Goal: Information Seeking & Learning: Learn about a topic

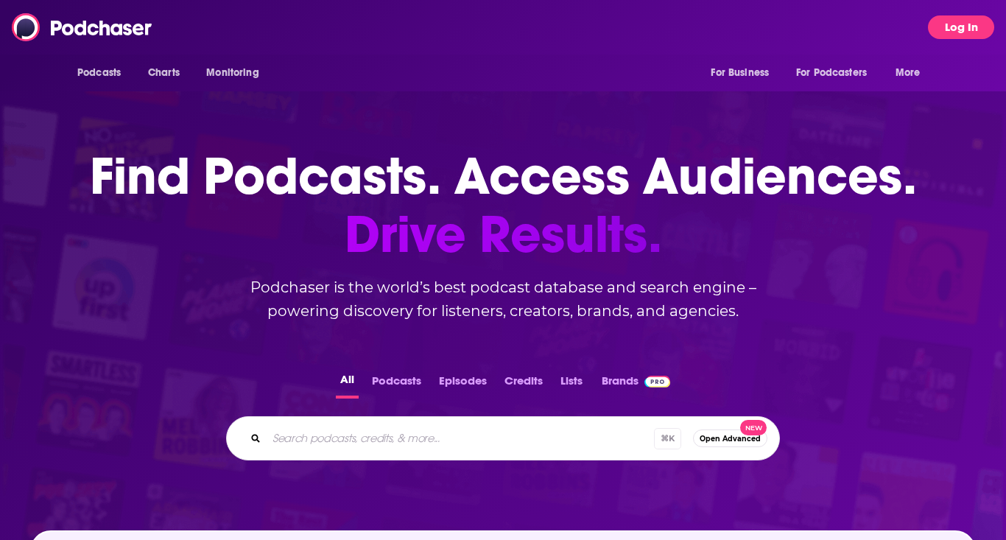
click at [955, 27] on button "Log In" at bounding box center [961, 27] width 66 height 24
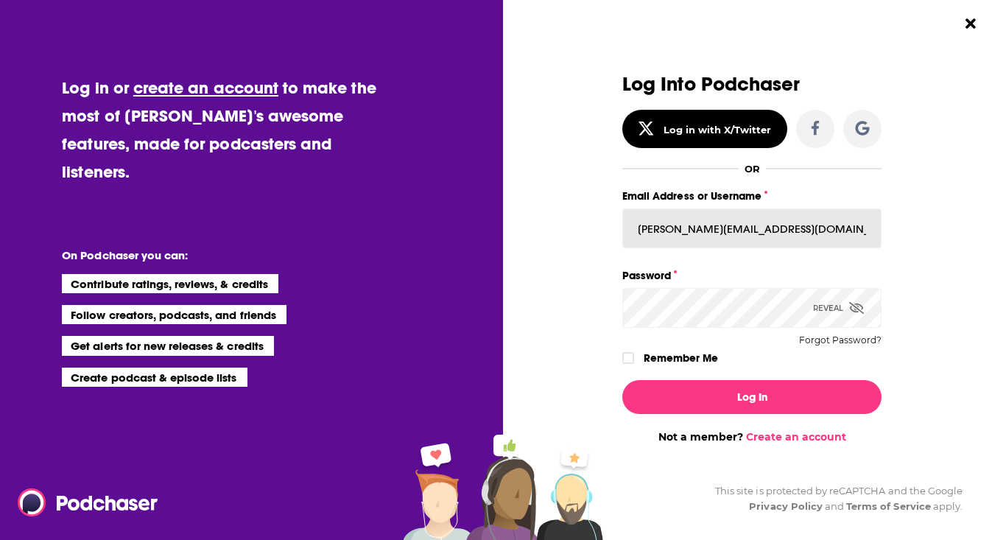
type input "[PERSON_NAME][EMAIL_ADDRESS][DOMAIN_NAME]"
click at [752, 396] on button "Log In" at bounding box center [752, 397] width 259 height 34
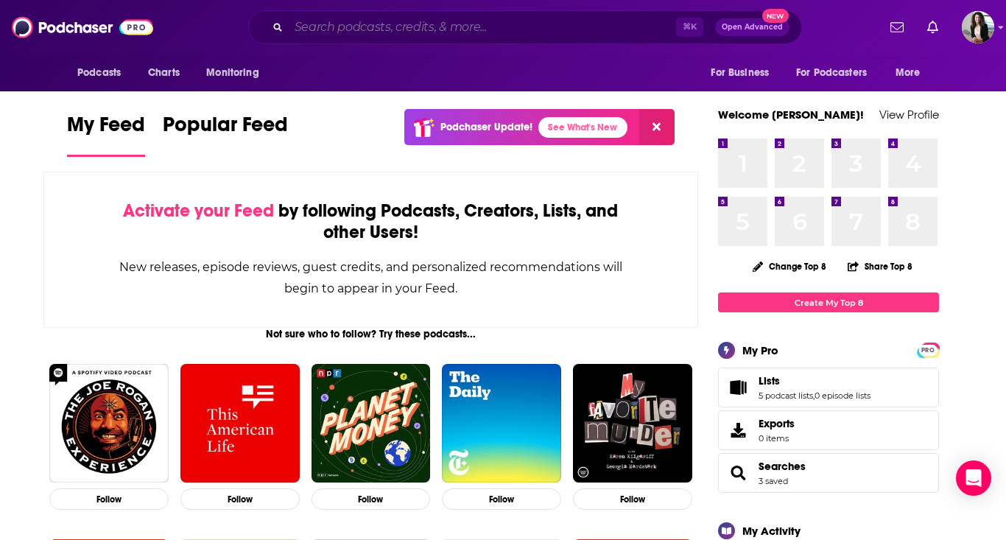
click at [440, 20] on input "Search podcasts, credits, & more..." at bounding box center [483, 27] width 388 height 24
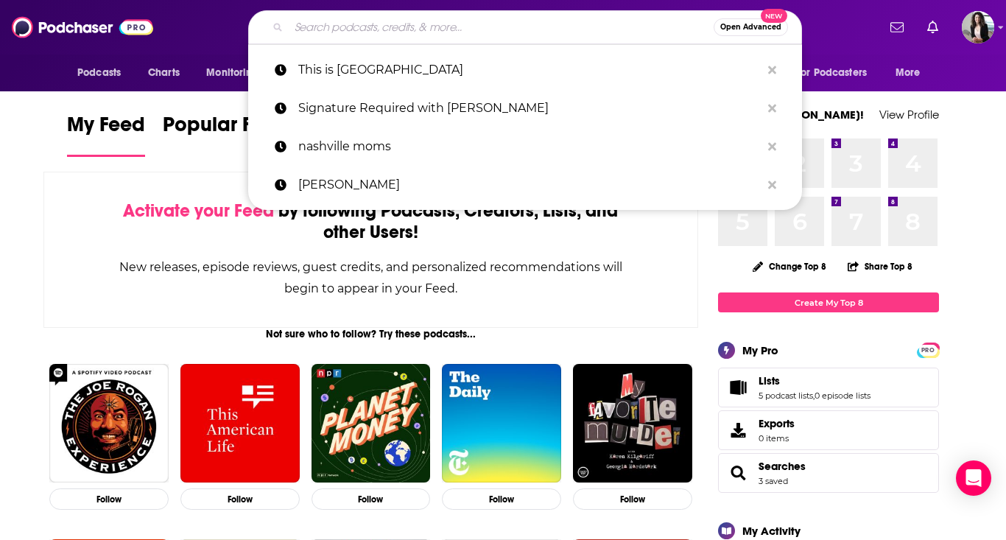
paste input "On the Other Side: Leadership After Transition"
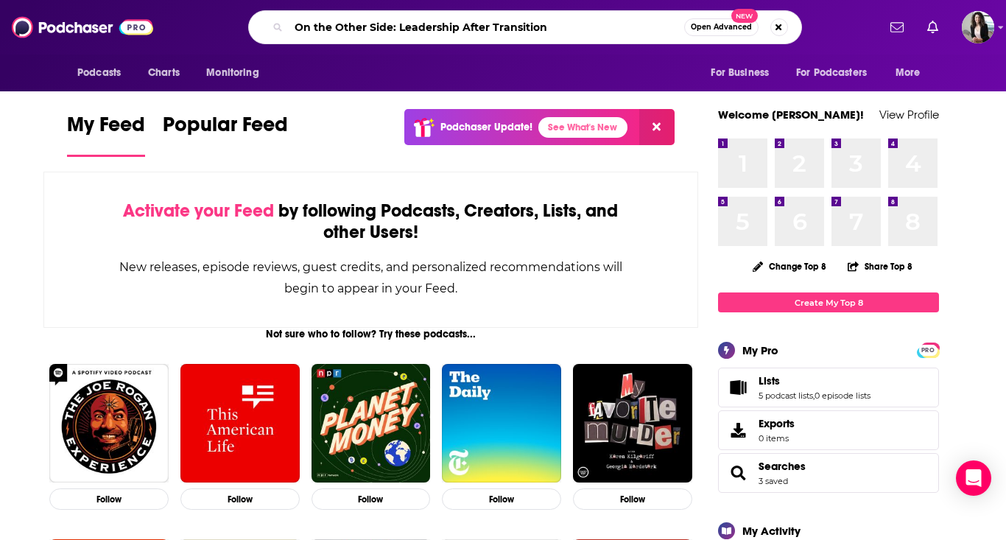
type input "On the Other Side: Leadership After Transition"
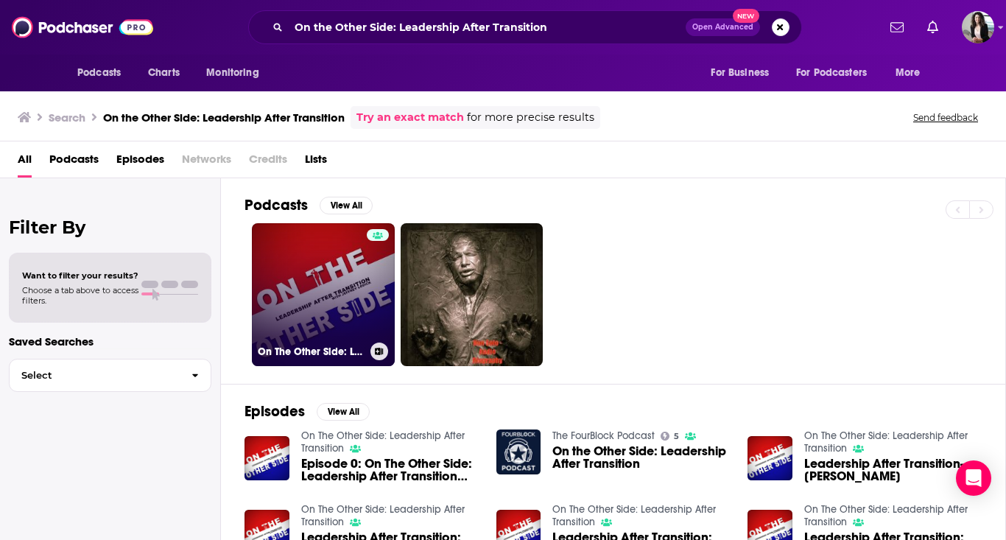
click at [323, 325] on link "On The Other Side: Leadership After Transition" at bounding box center [323, 294] width 143 height 143
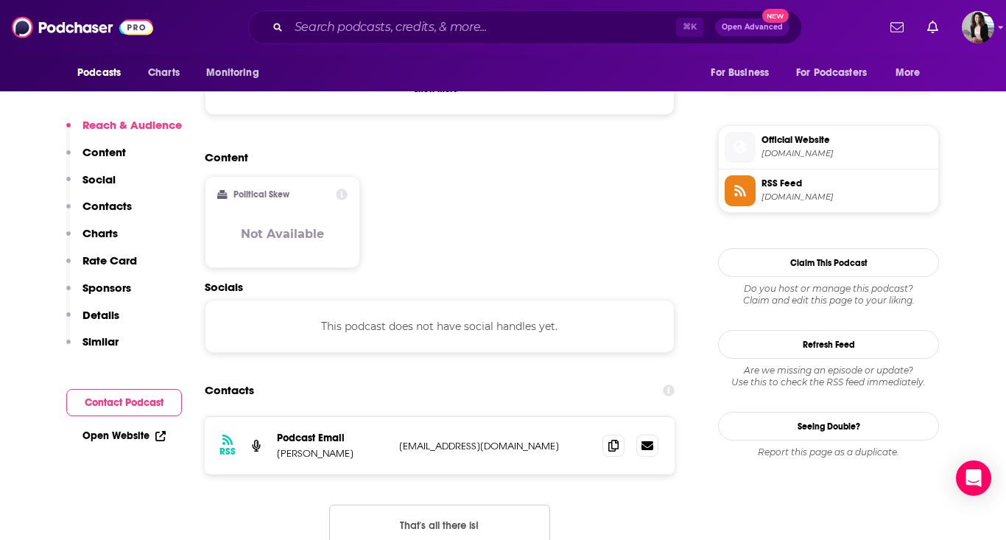
scroll to position [1146, 0]
